Goal: Task Accomplishment & Management: Complete application form

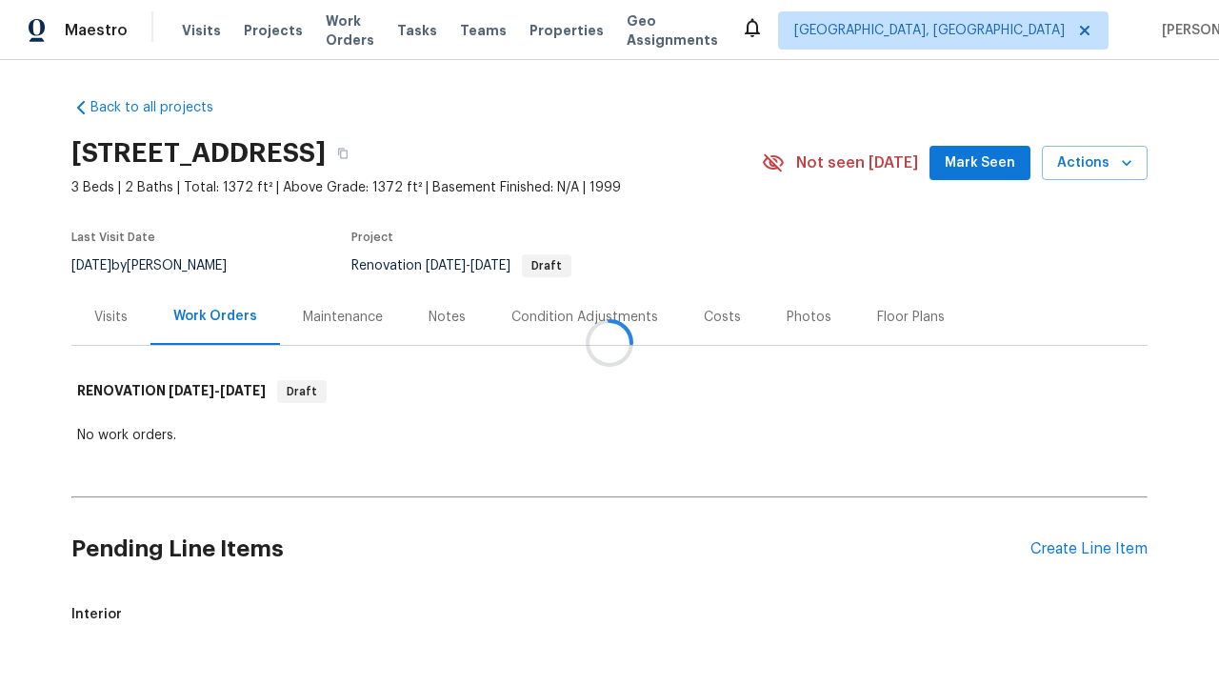
scroll to position [68, 0]
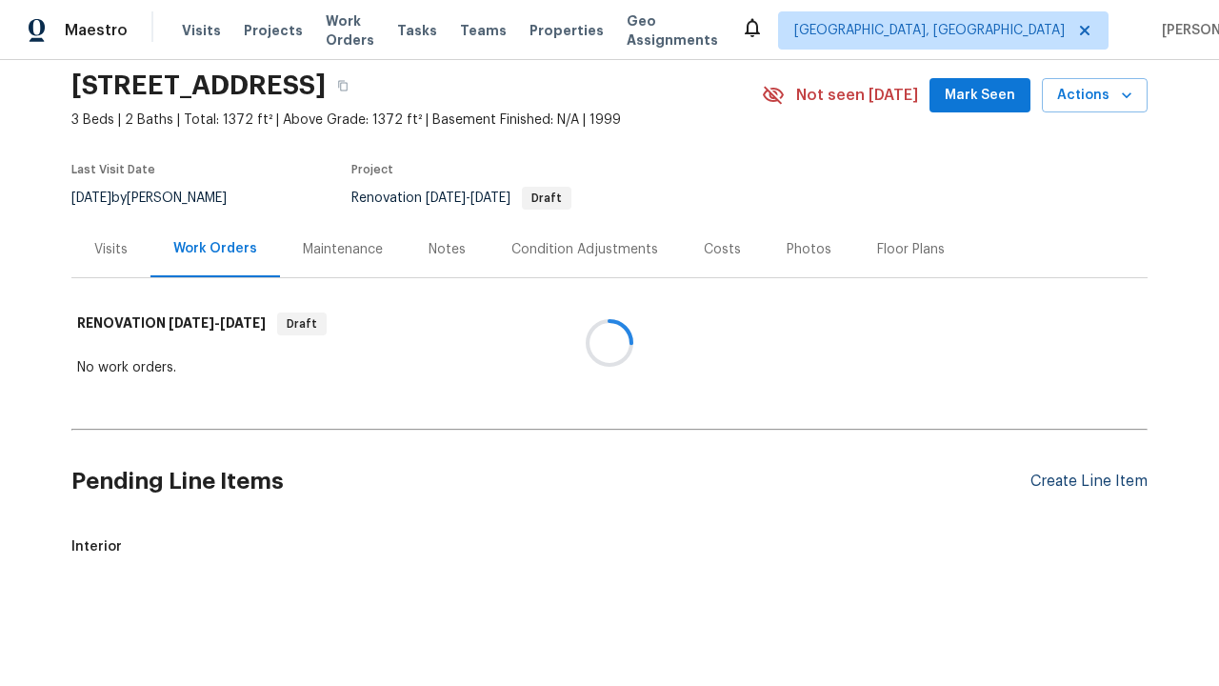
click at [1089, 481] on div "Create Line Item" at bounding box center [1089, 481] width 117 height 18
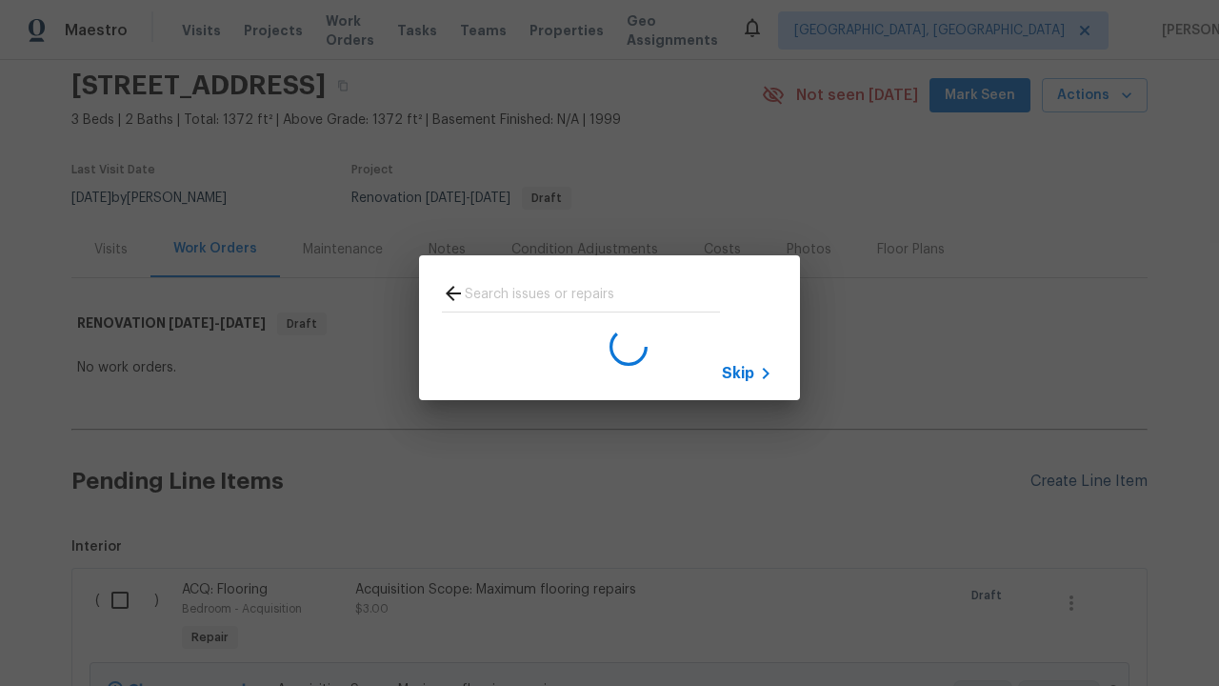
click at [738, 372] on span "Skip" at bounding box center [738, 373] width 32 height 19
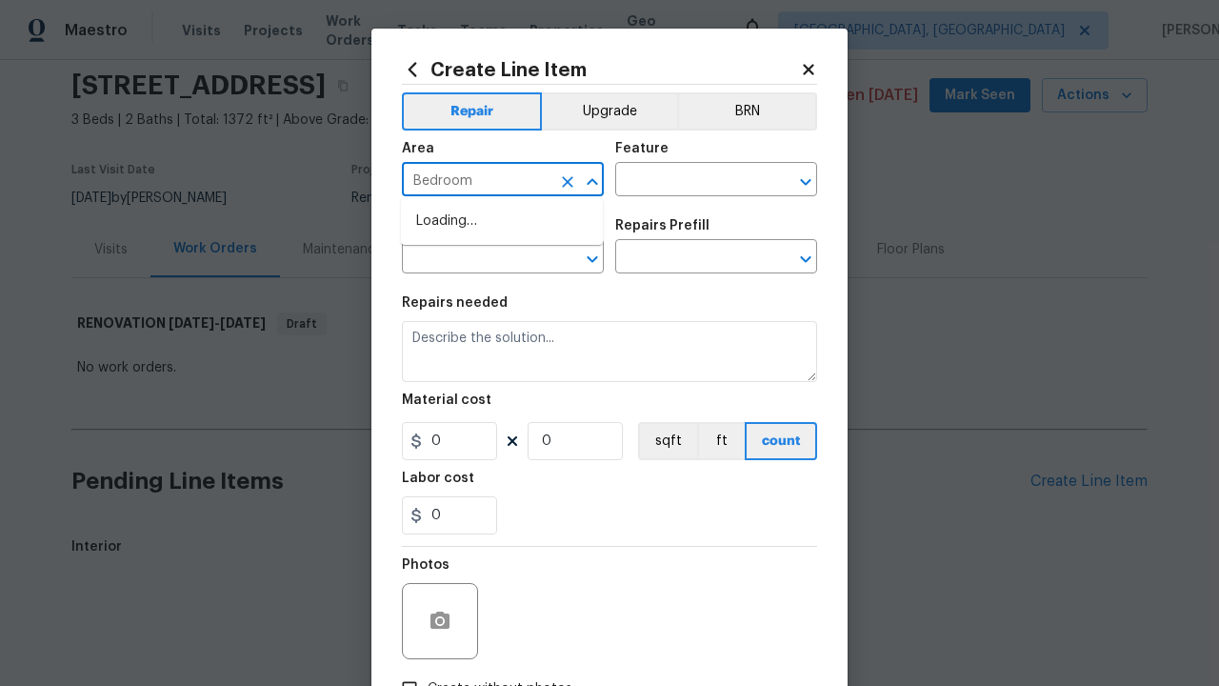
type input "Bedroom"
type input "Flooring"
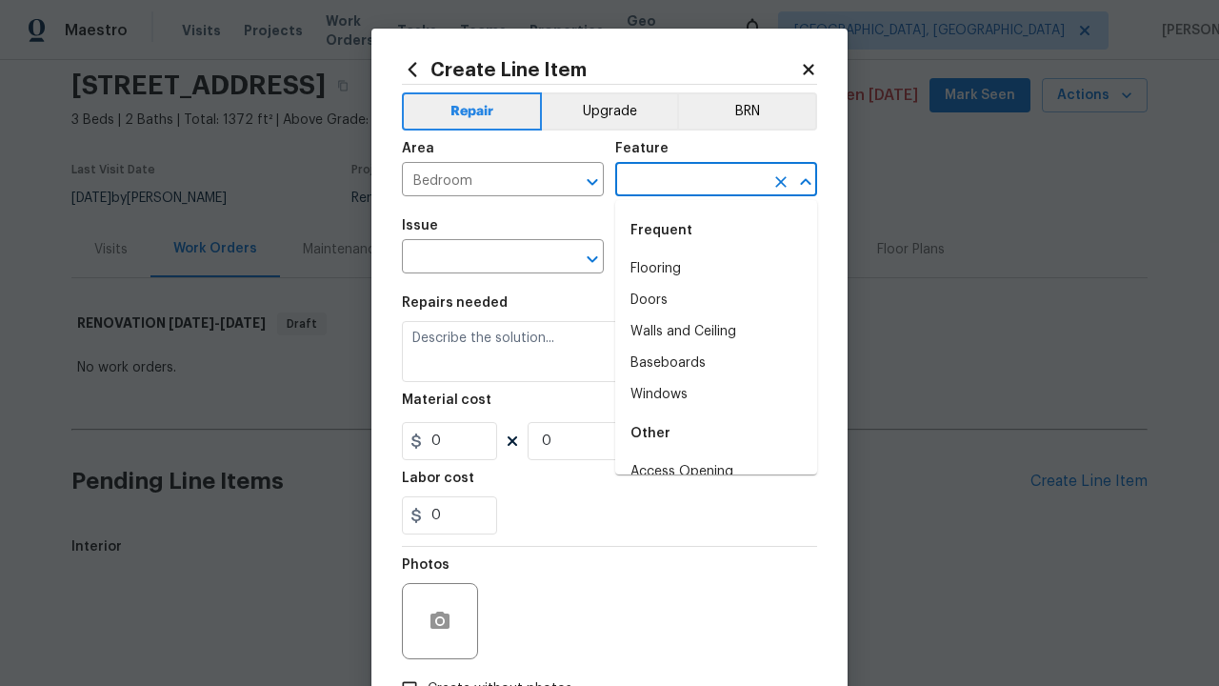
click at [716, 269] on li "Flooring" at bounding box center [716, 268] width 202 height 31
type input "Flooring"
type input "Wallpaper"
type input "Remove decals"
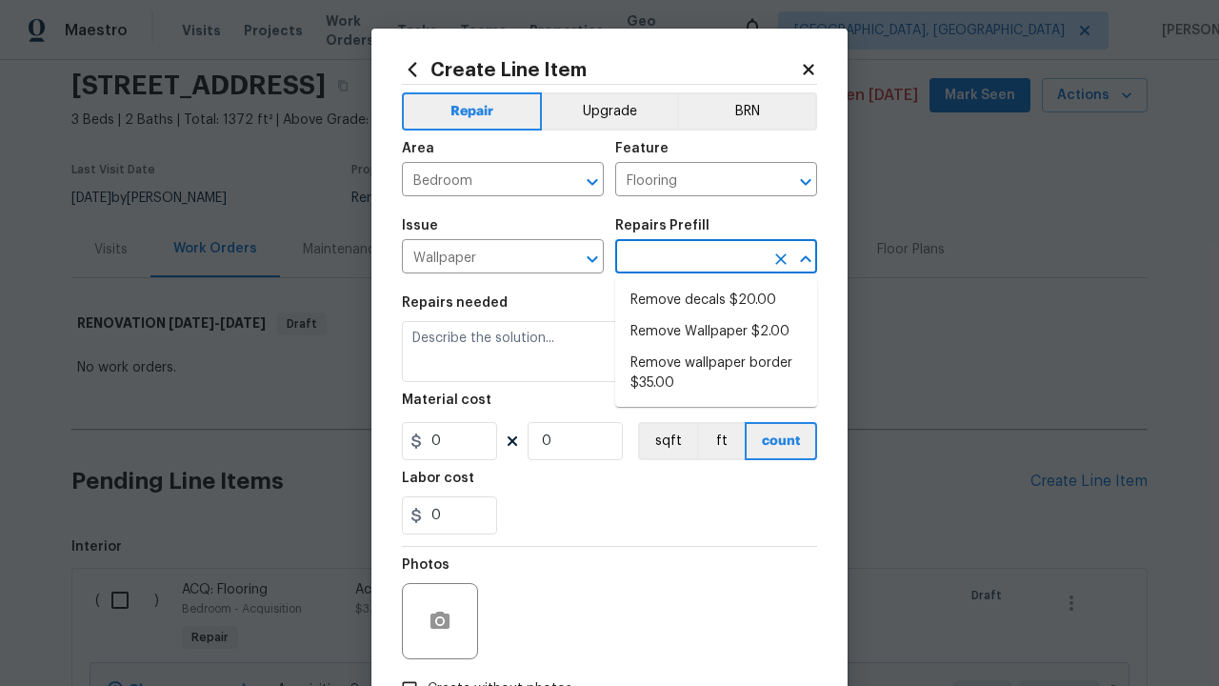
click at [716, 300] on li "Remove decals $20.00" at bounding box center [716, 300] width 202 height 31
type input "Walls and Ceiling"
type input "Remove decals $20.00"
type textarea "Remove decals from door/wall/ceiling"
type input "20"
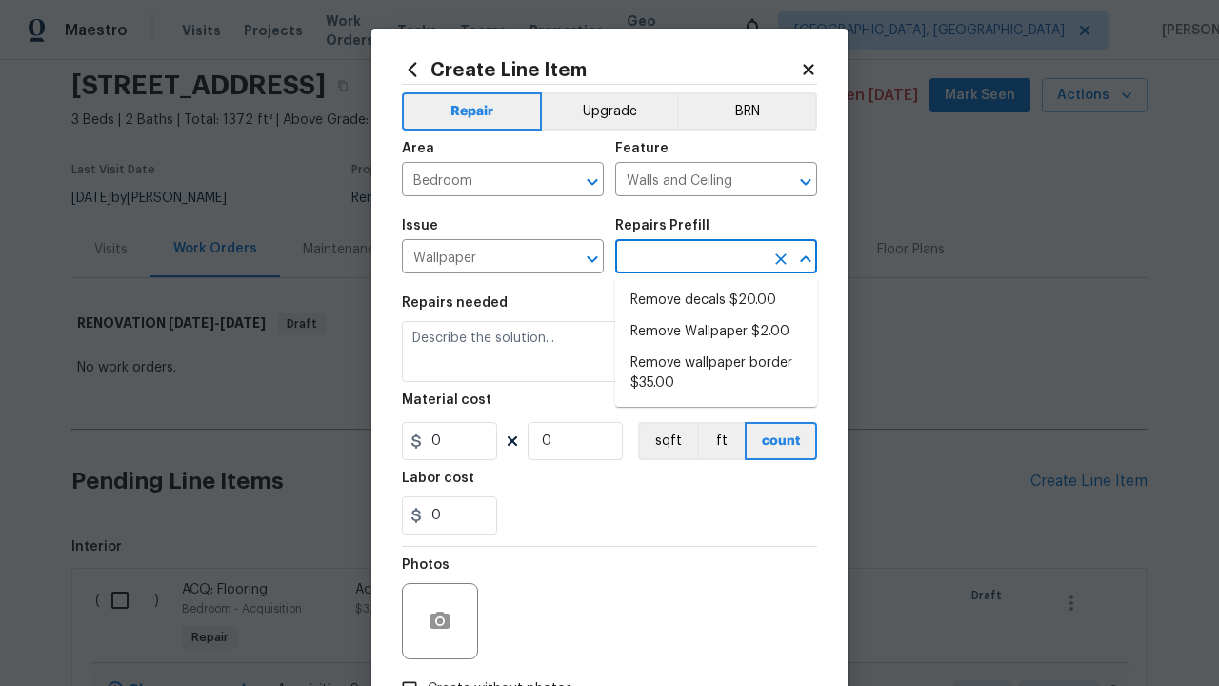
type input "1"
type input "Remove decals $20.00"
type input "2"
click at [666, 441] on button "sqft" at bounding box center [667, 441] width 59 height 38
click at [410, 671] on input "Create without photos" at bounding box center [409, 689] width 36 height 36
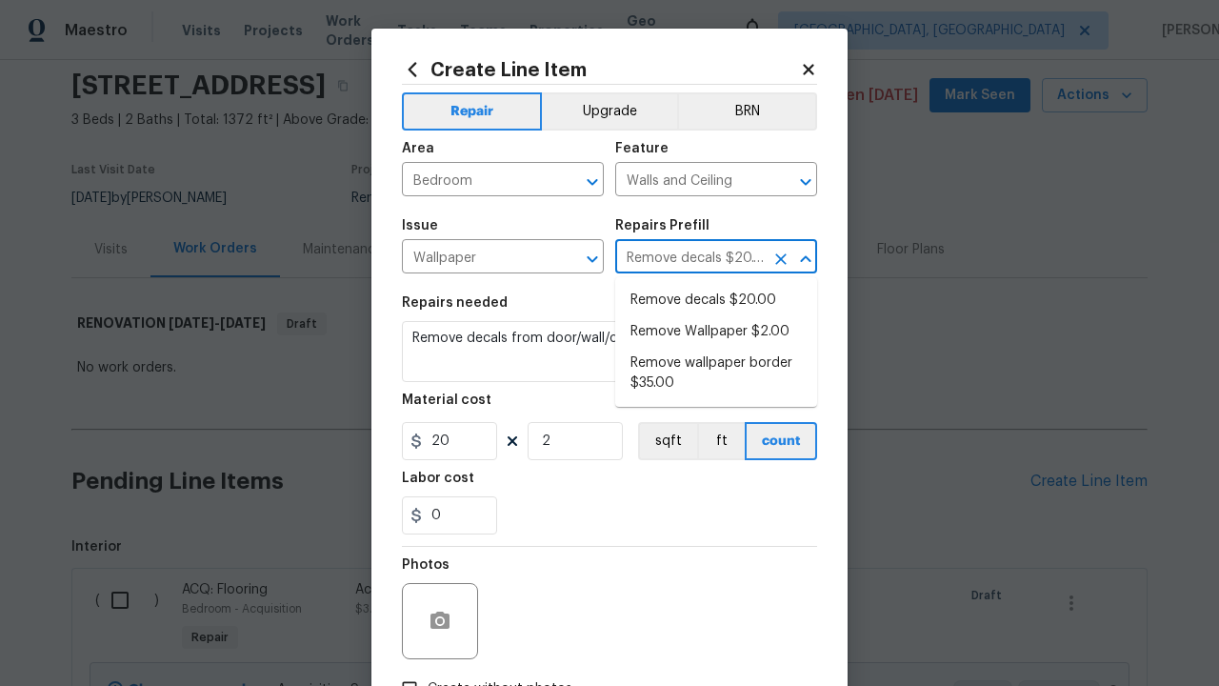
checkbox input "true"
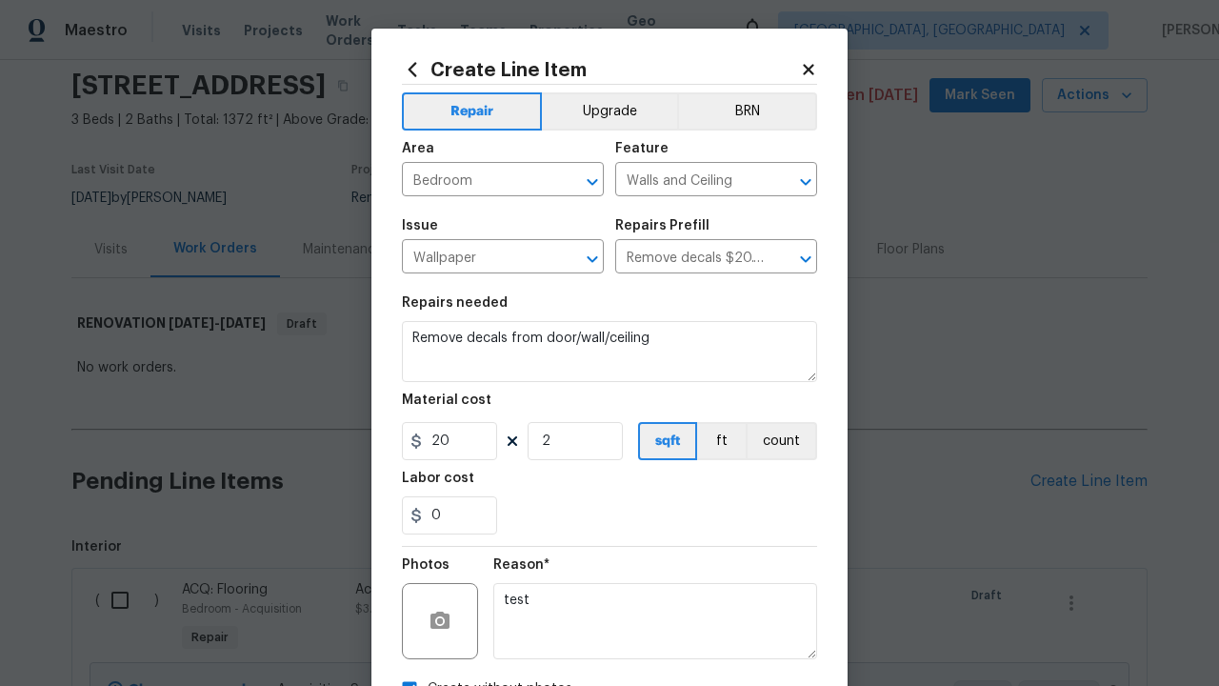
scroll to position [134, 0]
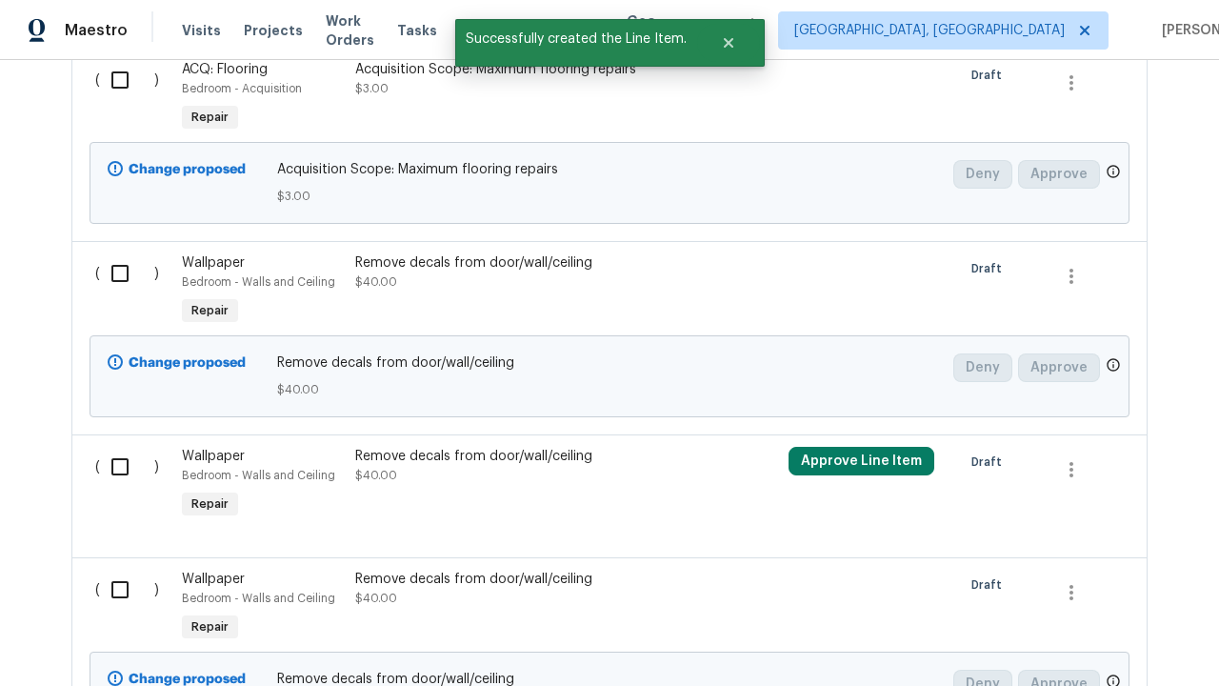
click at [127, 100] on input "checkbox" at bounding box center [127, 80] width 54 height 40
checkbox input "true"
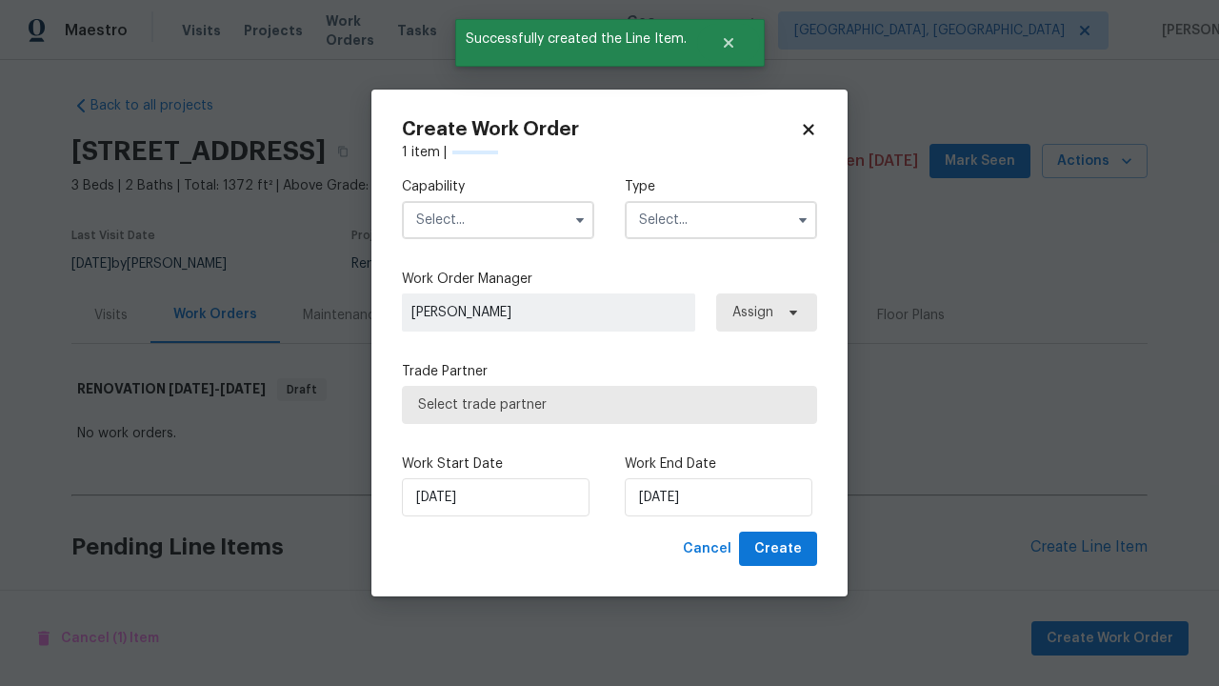
click at [498, 219] on input "text" at bounding box center [498, 220] width 192 height 38
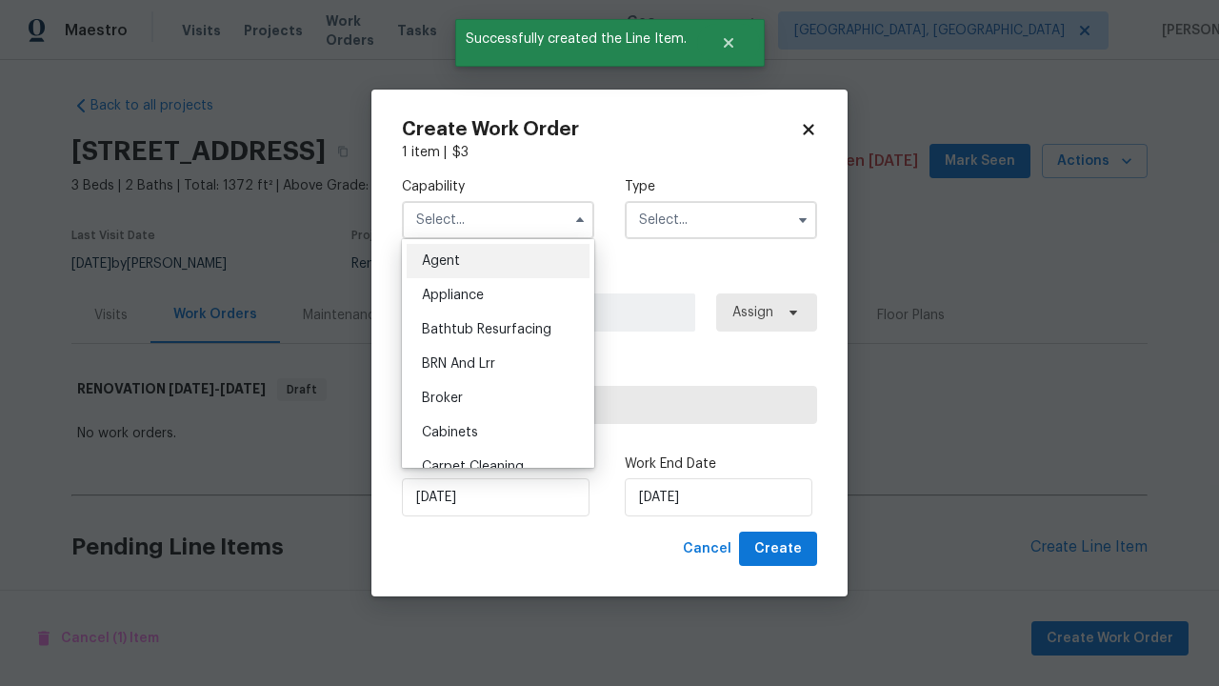
type input "General Contractor"
click at [721, 219] on input "text" at bounding box center [721, 220] width 192 height 38
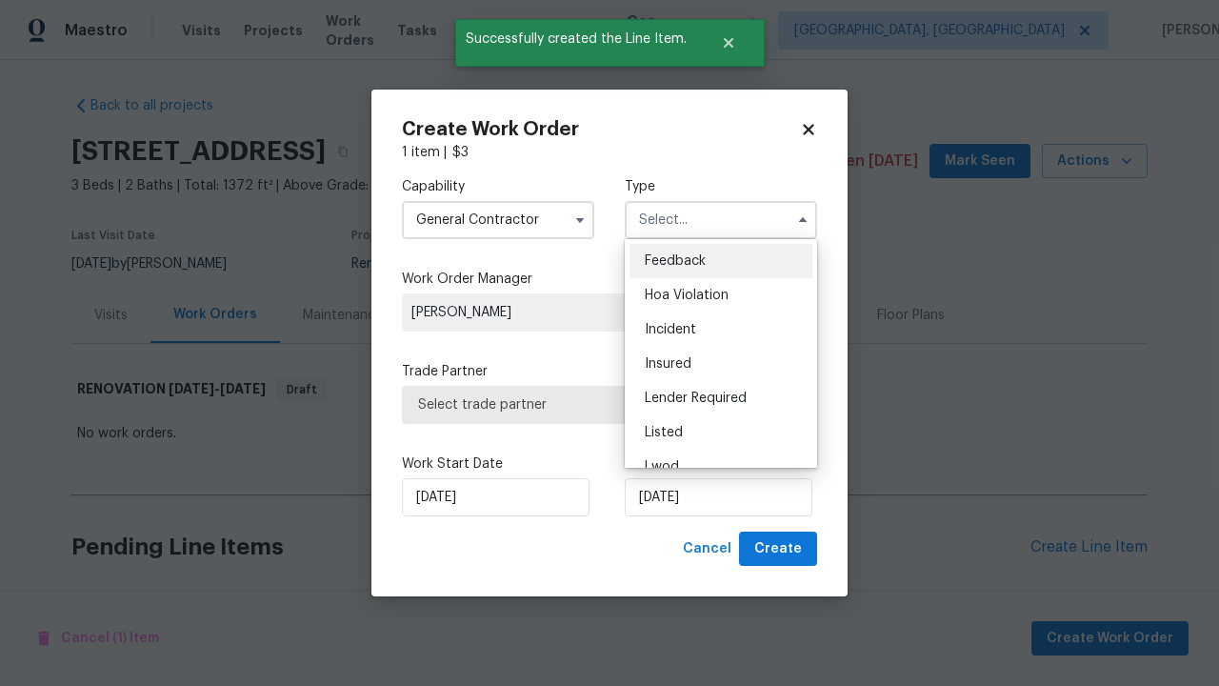
click at [679, 563] on span "Renovation" at bounding box center [680, 569] width 70 height 13
type input "Renovation"
click at [595, 404] on span "Select trade partner" at bounding box center [609, 404] width 383 height 19
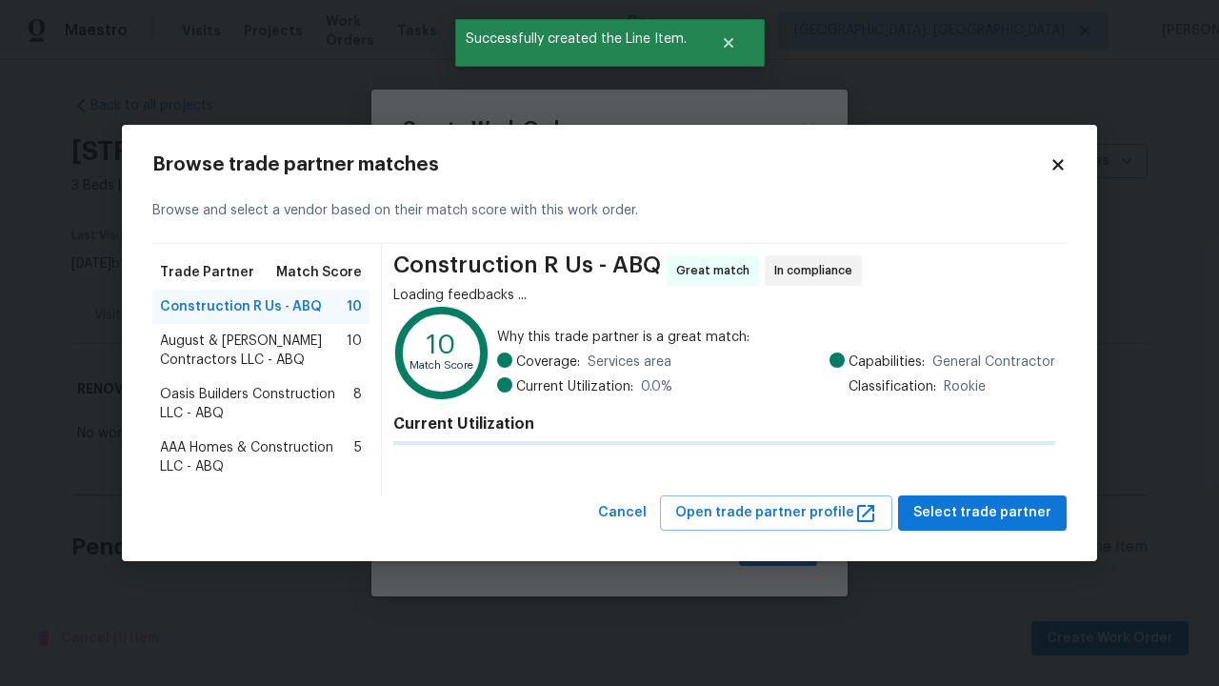
click at [988, 525] on span "Select trade partner" at bounding box center [982, 513] width 138 height 24
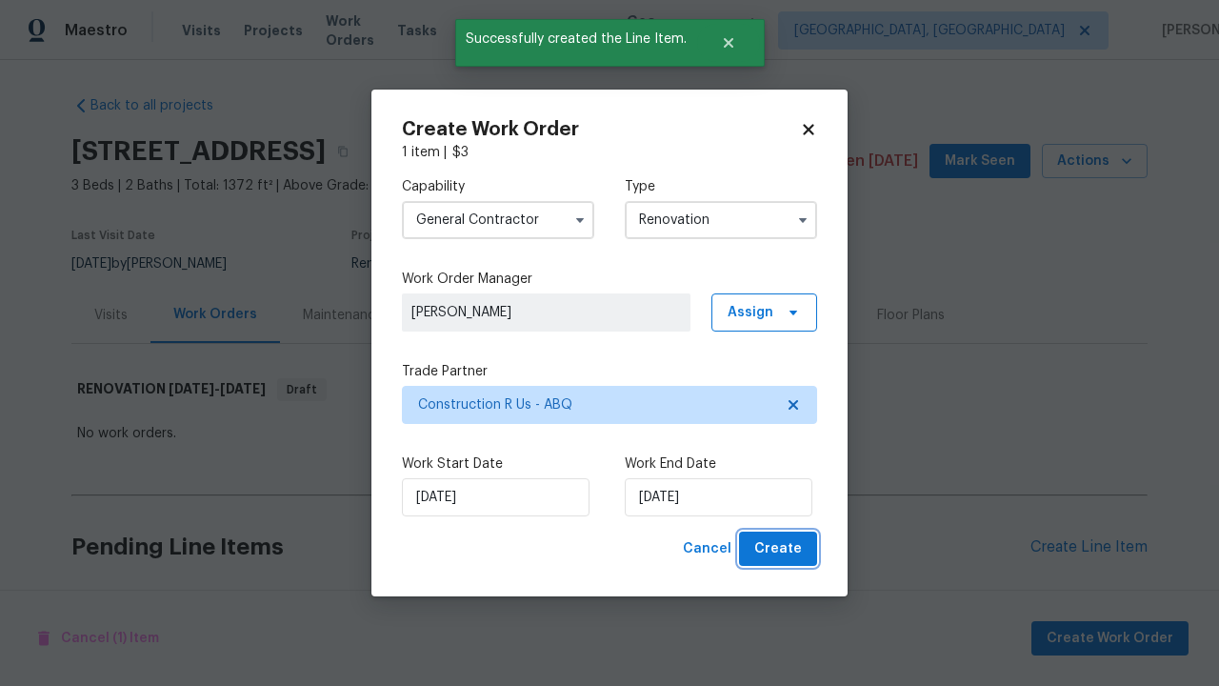
click at [780, 549] on span "Create" at bounding box center [778, 549] width 48 height 24
